Goal: Communication & Community: Answer question/provide support

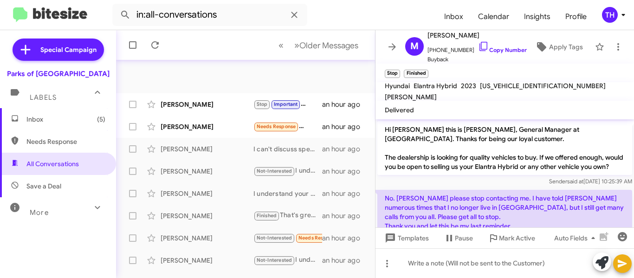
scroll to position [37, 0]
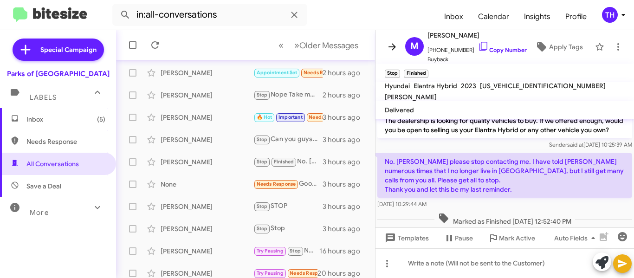
click at [397, 44] on icon at bounding box center [392, 46] width 11 height 11
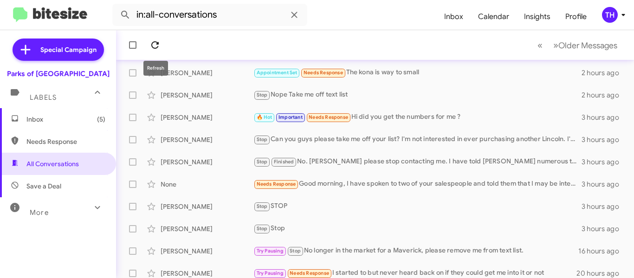
click at [155, 46] on icon at bounding box center [155, 44] width 11 height 11
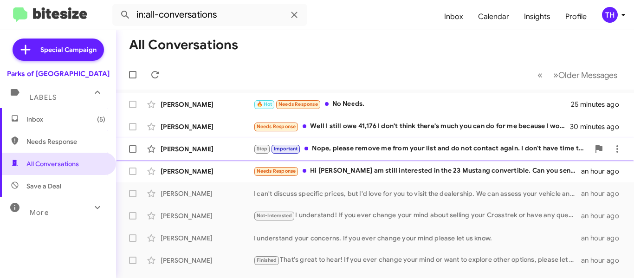
click at [384, 155] on div "[PERSON_NAME] Stop Important Nope, please remove me from your list and do not c…" at bounding box center [376, 149] width 504 height 19
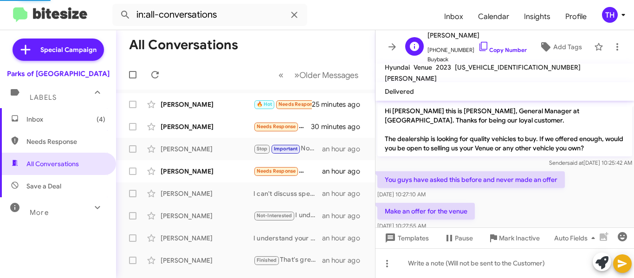
scroll to position [190, 0]
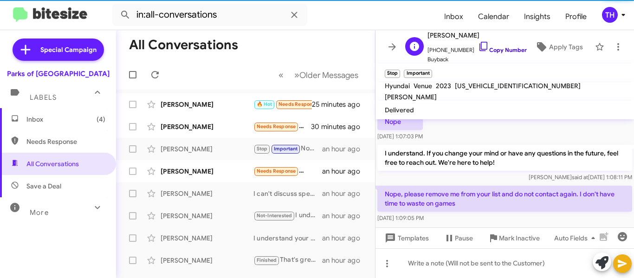
click at [502, 51] on link "Copy Number" at bounding box center [502, 49] width 49 height 7
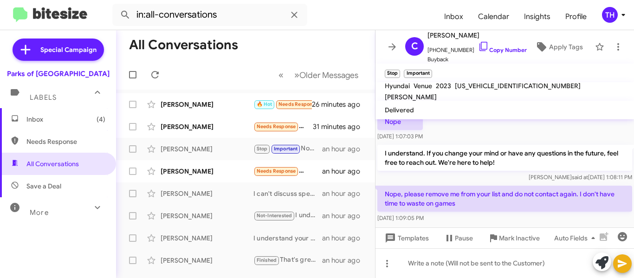
click at [392, 49] on icon at bounding box center [392, 46] width 11 height 11
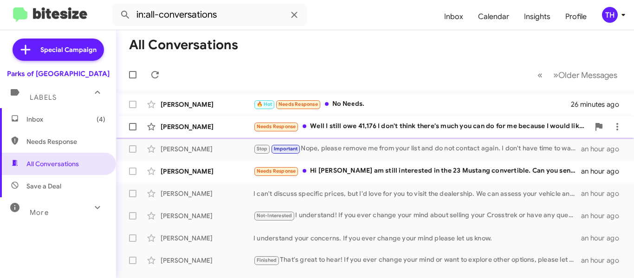
click at [399, 128] on div "Needs Response Well I still owe 41,176 I don't think there's much you can do fo…" at bounding box center [422, 126] width 336 height 11
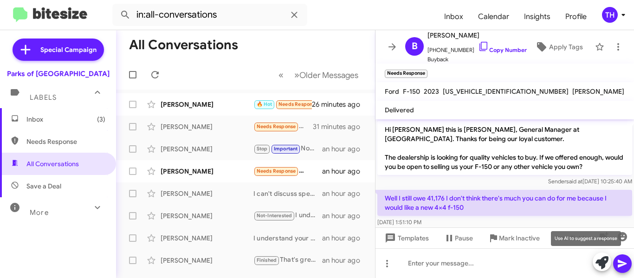
click at [609, 264] on button at bounding box center [602, 262] width 19 height 19
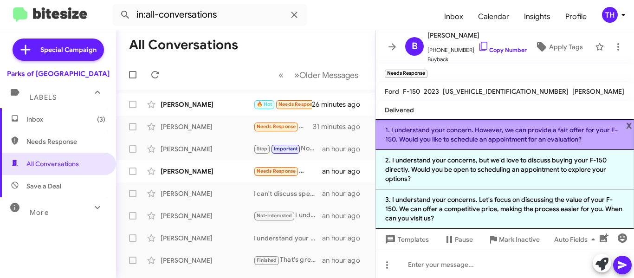
click at [435, 137] on li "1. I understand your concern. However, we can provide a fair offer for your F-1…" at bounding box center [505, 134] width 259 height 31
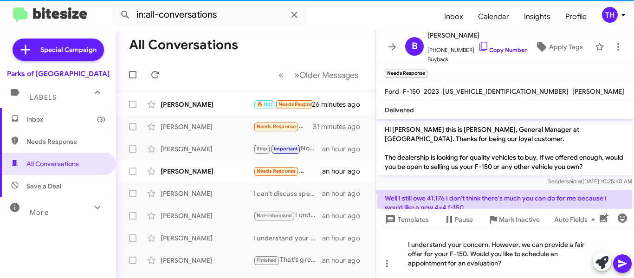
click at [621, 263] on icon at bounding box center [622, 264] width 9 height 8
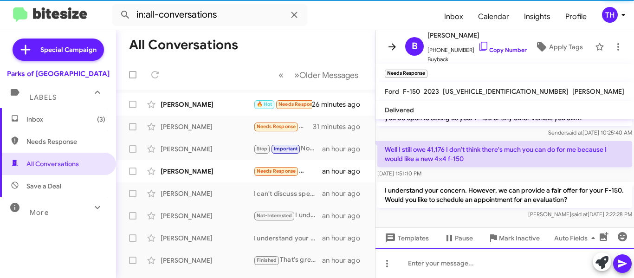
scroll to position [52, 0]
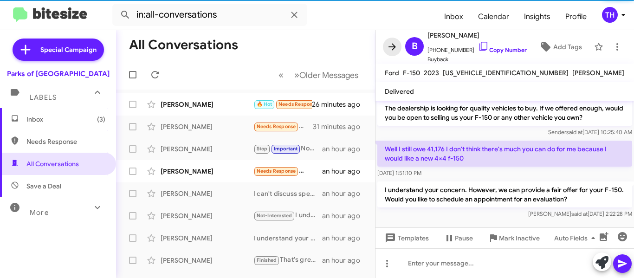
click at [393, 48] on icon at bounding box center [392, 46] width 11 height 11
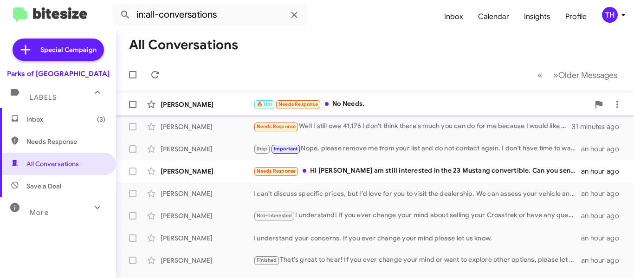
click at [376, 105] on div "🔥 Hot Needs Response No Needs." at bounding box center [422, 104] width 336 height 11
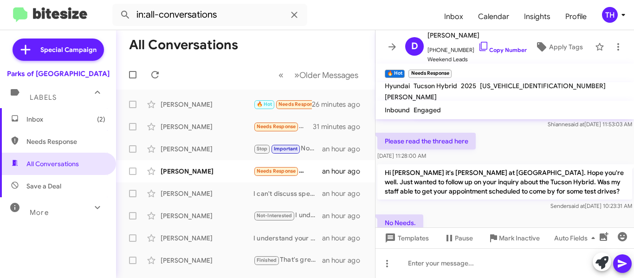
scroll to position [236, 0]
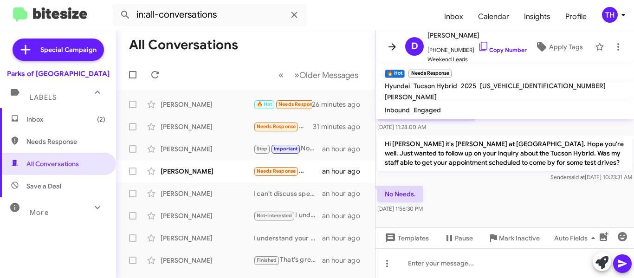
click at [394, 47] on icon at bounding box center [392, 46] width 7 height 7
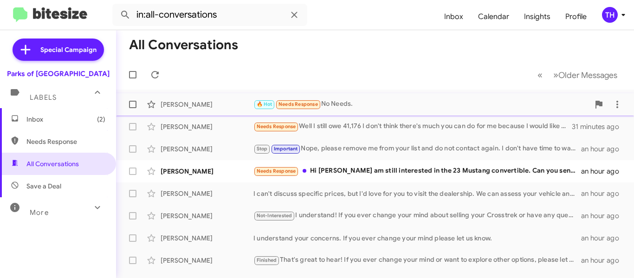
click at [555, 110] on div "[PERSON_NAME] 🔥 Hot Needs Response No Needs. 26 minutes ago" at bounding box center [376, 104] width 504 height 19
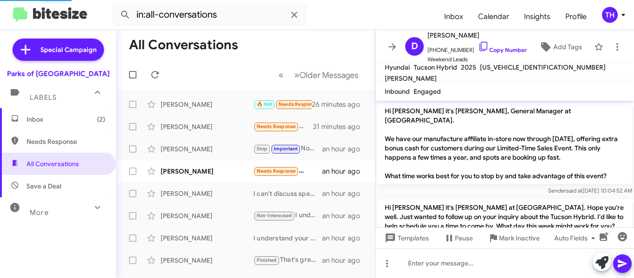
scroll to position [218, 0]
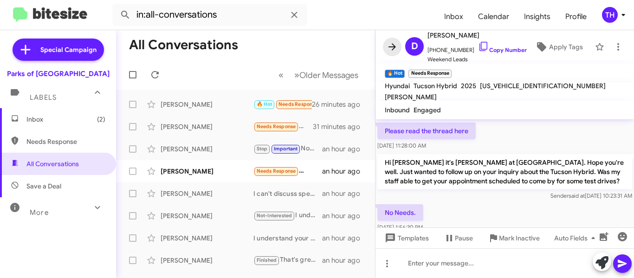
click at [395, 48] on icon at bounding box center [392, 46] width 11 height 11
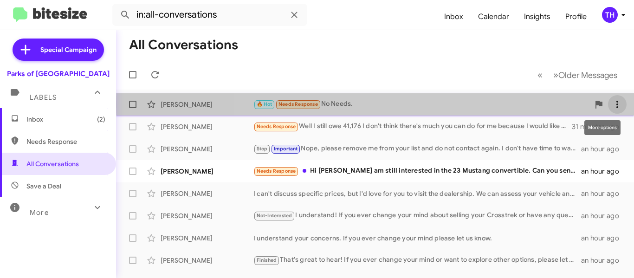
click at [615, 105] on icon at bounding box center [617, 104] width 11 height 11
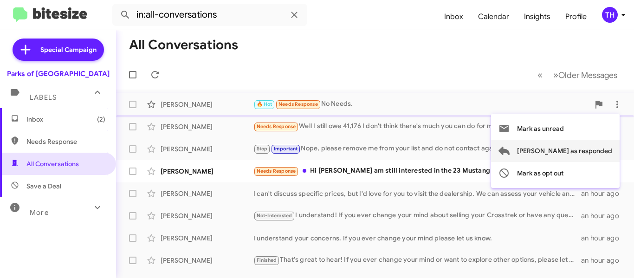
click at [602, 150] on span "[PERSON_NAME] as responded" at bounding box center [564, 151] width 95 height 22
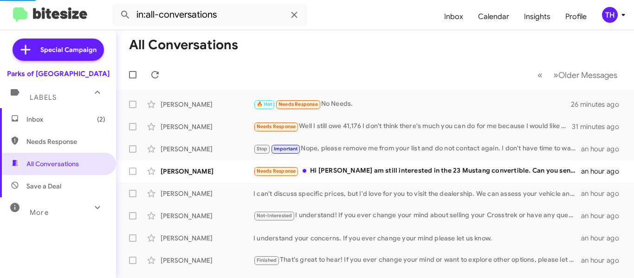
click at [430, 56] on mat-toolbar-row "All Conversations" at bounding box center [375, 45] width 518 height 30
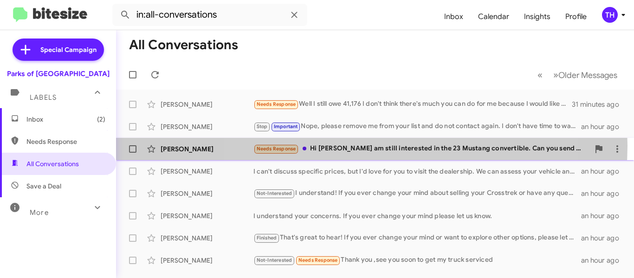
click at [367, 146] on div "Needs Response Hi [PERSON_NAME] am still interested in the 23 Mustang convertib…" at bounding box center [422, 149] width 336 height 11
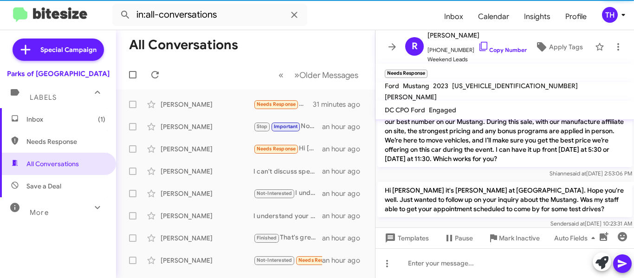
scroll to position [283, 0]
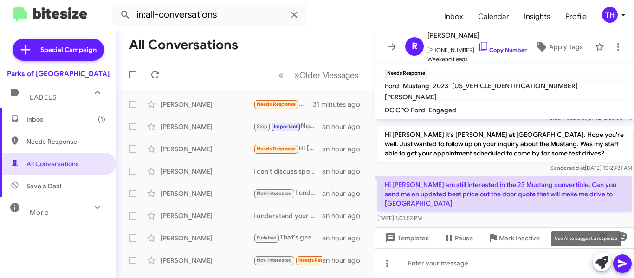
click at [600, 264] on icon at bounding box center [602, 262] width 13 height 13
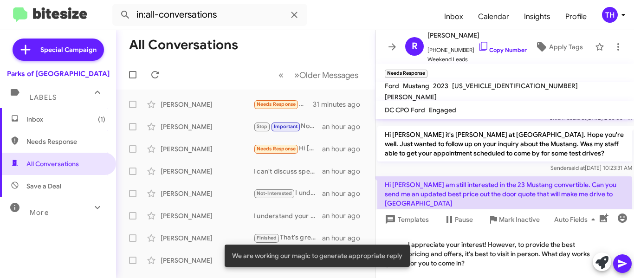
click at [562, 249] on mat-tooltip-component "Auto Fields (Ctrl+Shift+A)" at bounding box center [577, 242] width 75 height 28
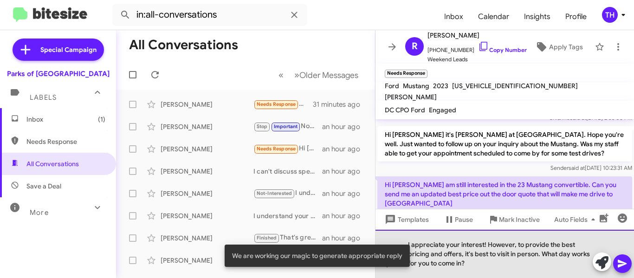
click at [494, 261] on div "I appreciate your interest! However, to provide the best pricing and offers, it…" at bounding box center [505, 254] width 259 height 48
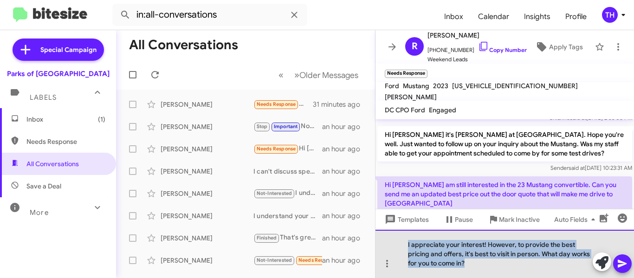
click at [494, 261] on div "I appreciate your interest! However, to provide the best pricing and offers, it…" at bounding box center [505, 254] width 259 height 48
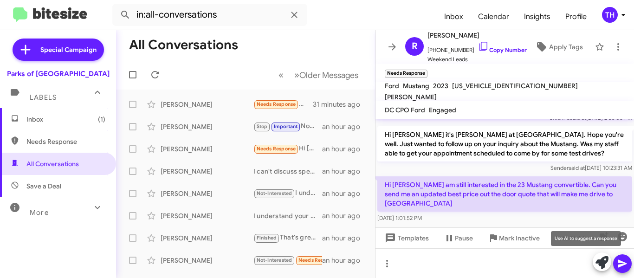
click at [602, 262] on icon at bounding box center [602, 262] width 13 height 13
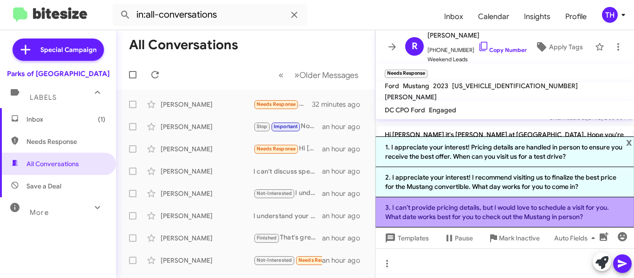
click at [418, 212] on li "3. I can’t provide pricing details, but I would love to schedule a visit for yo…" at bounding box center [505, 212] width 259 height 30
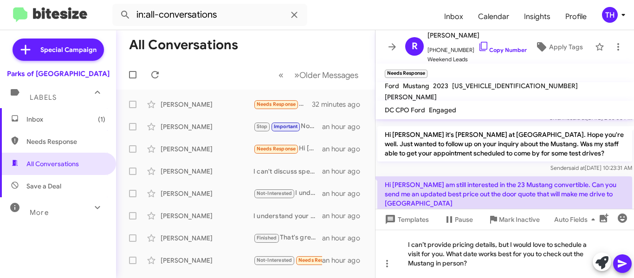
click at [622, 262] on icon at bounding box center [622, 264] width 9 height 8
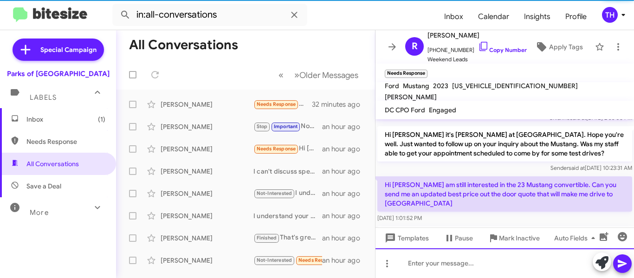
scroll to position [0, 0]
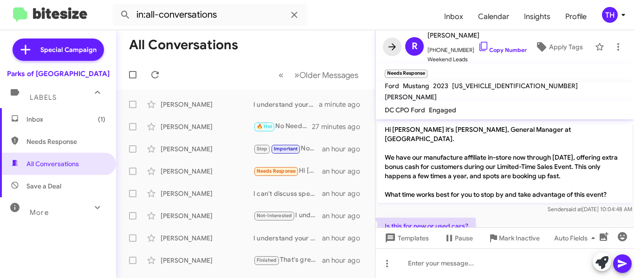
click at [397, 51] on icon at bounding box center [392, 46] width 11 height 11
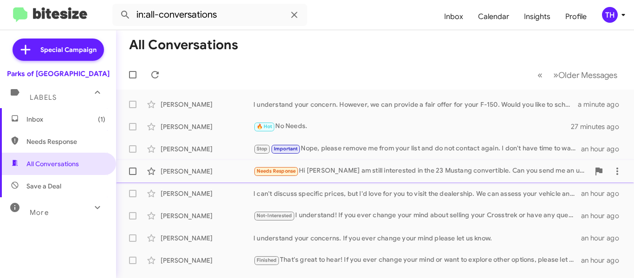
click at [226, 163] on div "[PERSON_NAME] Needs Response Hi [PERSON_NAME] am still interested in the 23 Mus…" at bounding box center [376, 171] width 504 height 19
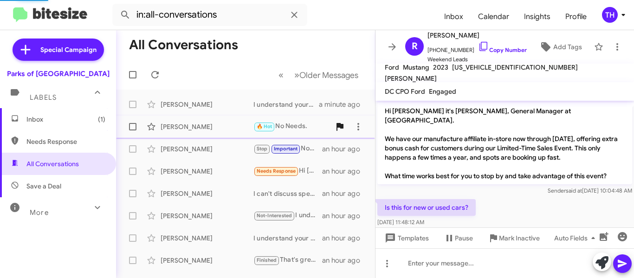
scroll to position [308, 0]
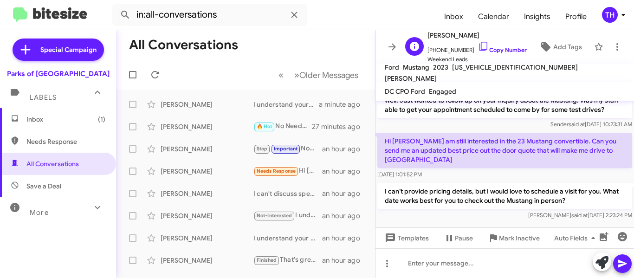
click at [484, 46] on span "[PHONE_NUMBER] Copy Number" at bounding box center [477, 48] width 99 height 14
click at [478, 48] on icon at bounding box center [483, 46] width 11 height 11
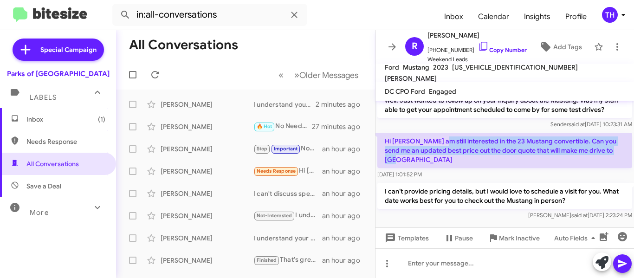
drag, startPoint x: 432, startPoint y: 135, endPoint x: 615, endPoint y: 145, distance: 183.3
click at [615, 145] on p "Hi [PERSON_NAME] am still interested in the 23 Mustang convertible. Can you sen…" at bounding box center [505, 150] width 255 height 35
copy p "interested in the 23 Mustang convertible. Can you send me an updated best price…"
click at [391, 49] on icon at bounding box center [392, 46] width 11 height 11
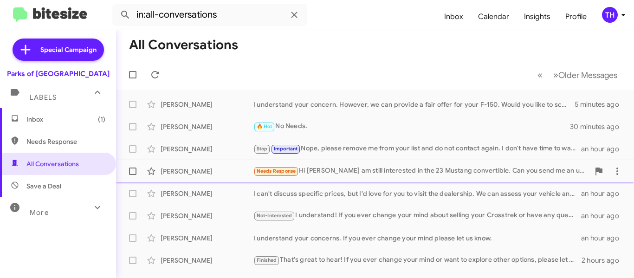
click at [227, 172] on div "[PERSON_NAME]" at bounding box center [207, 171] width 93 height 9
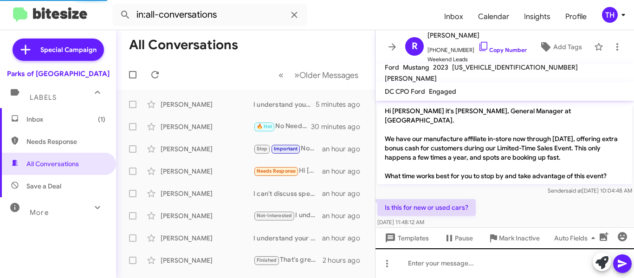
scroll to position [308, 0]
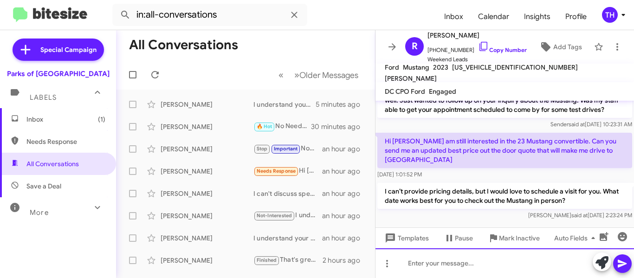
click at [435, 262] on div at bounding box center [505, 264] width 259 height 30
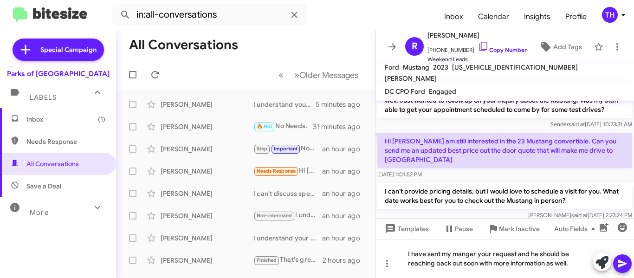
click at [622, 266] on icon at bounding box center [622, 264] width 9 height 8
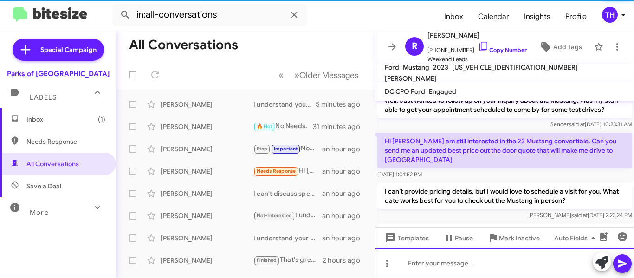
scroll to position [0, 0]
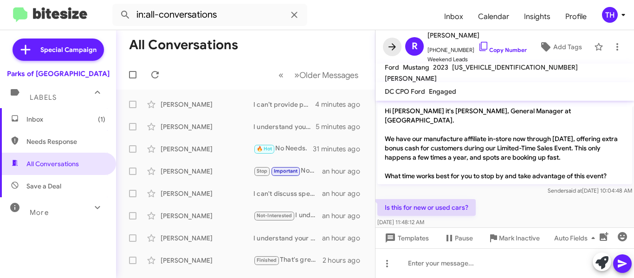
click at [392, 48] on icon at bounding box center [392, 46] width 11 height 11
